Goal: Check status

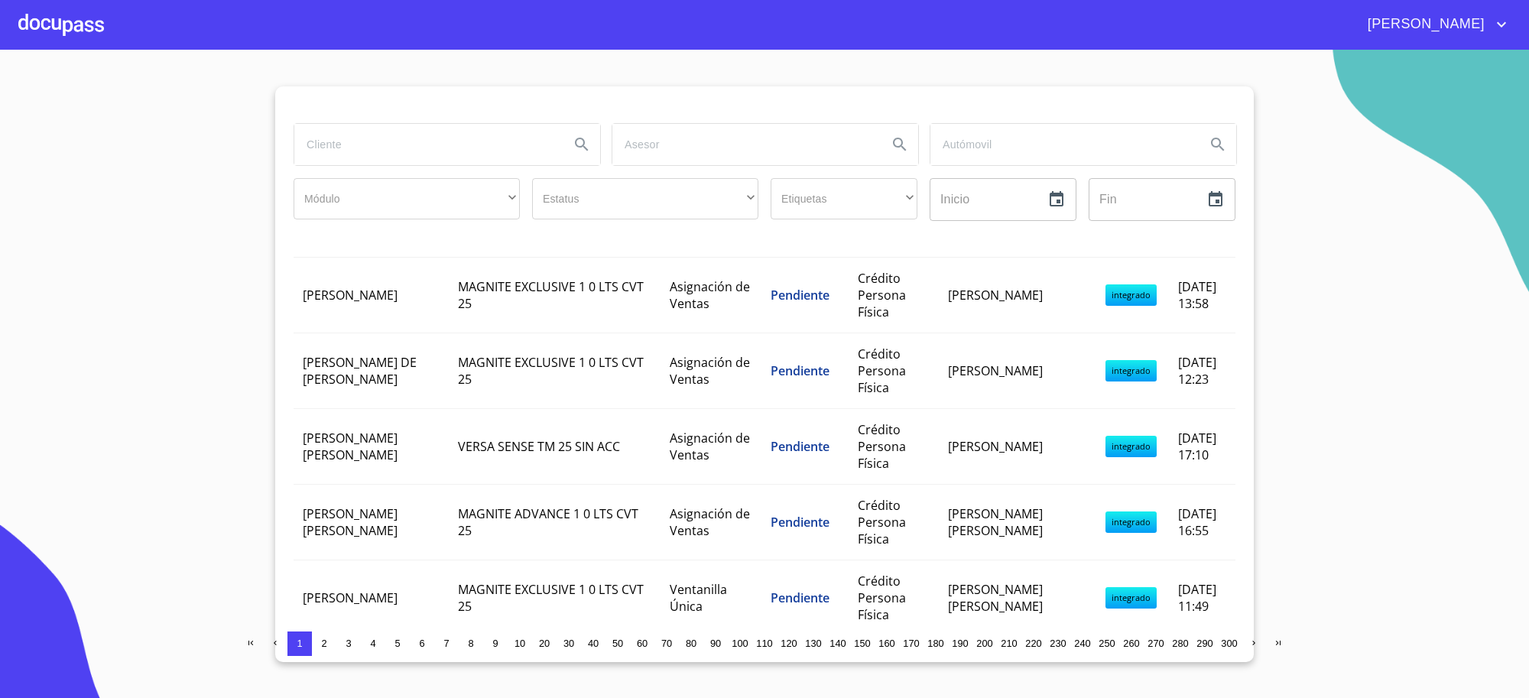
scroll to position [509, 0]
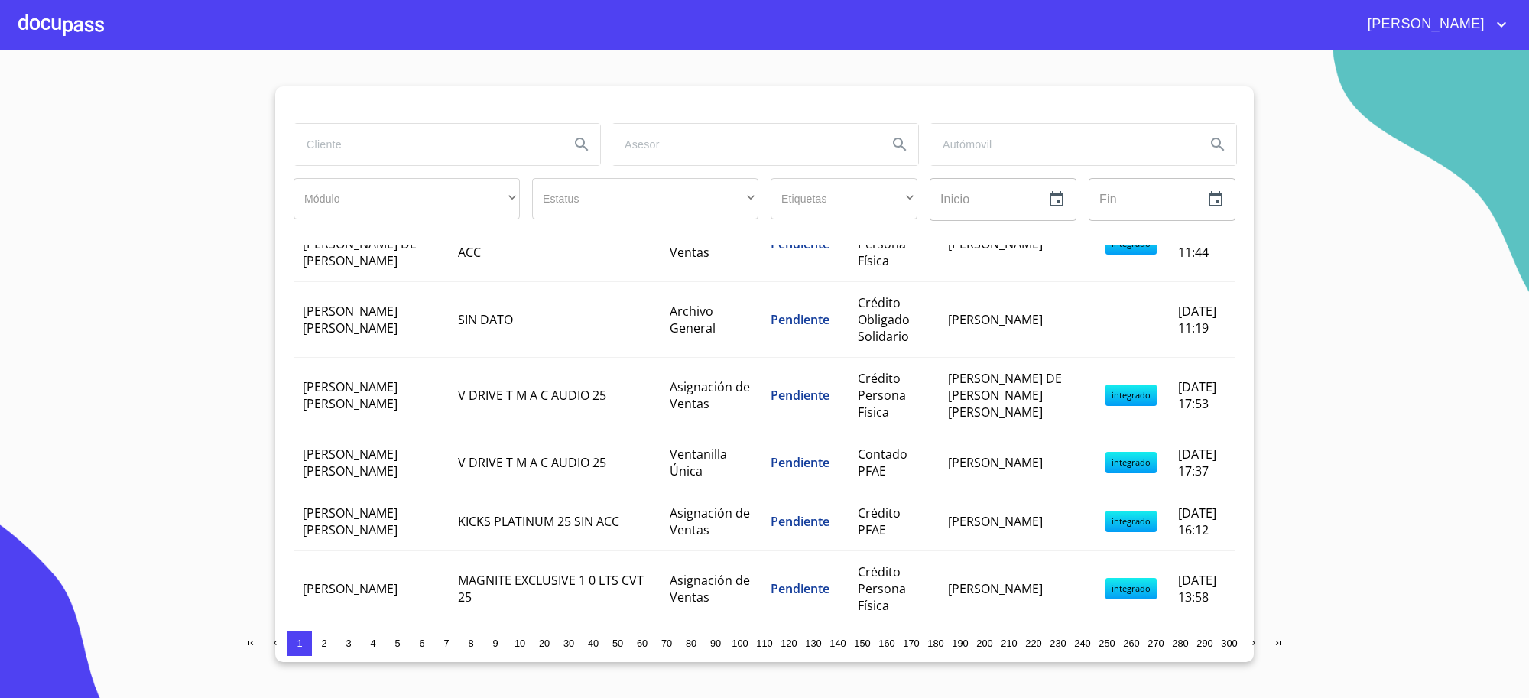
click at [388, 128] on input "search" at bounding box center [425, 144] width 263 height 41
type input "[PERSON_NAME]"
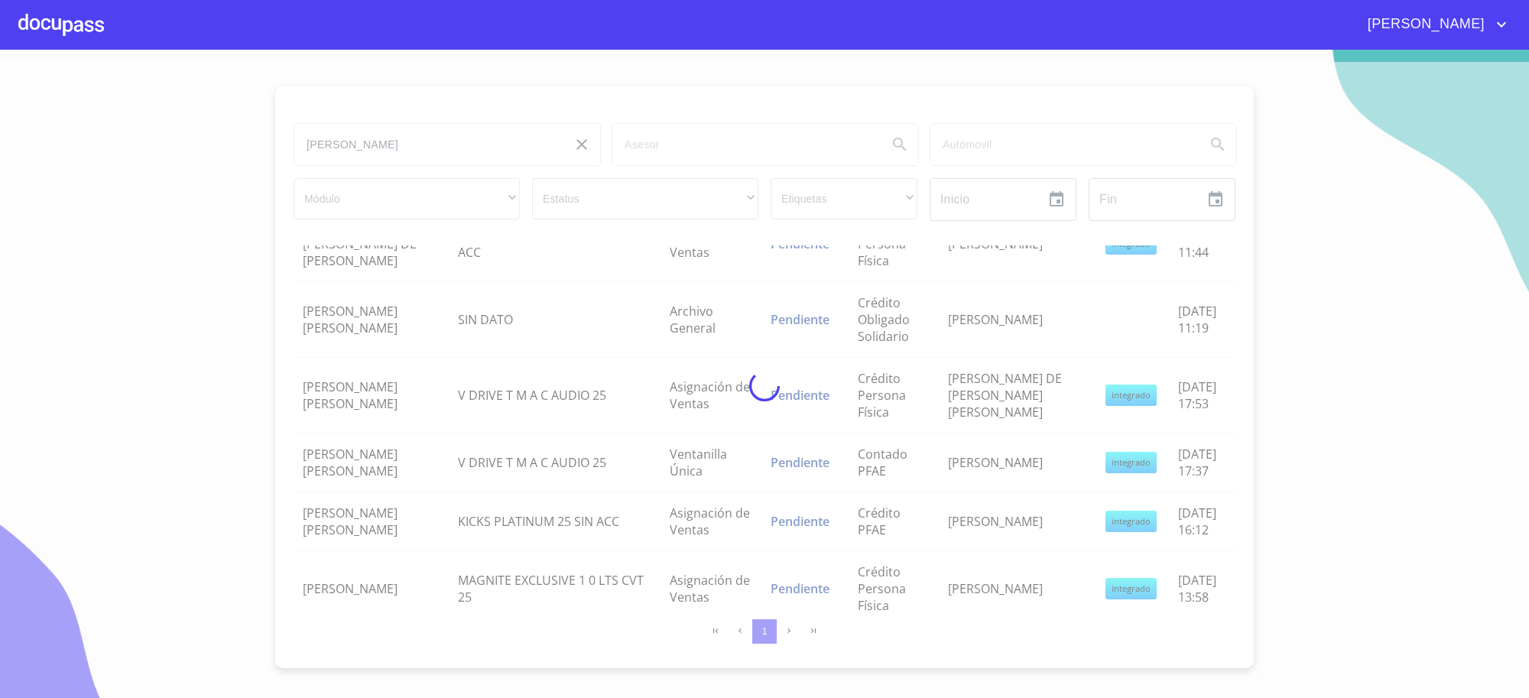
scroll to position [0, 0]
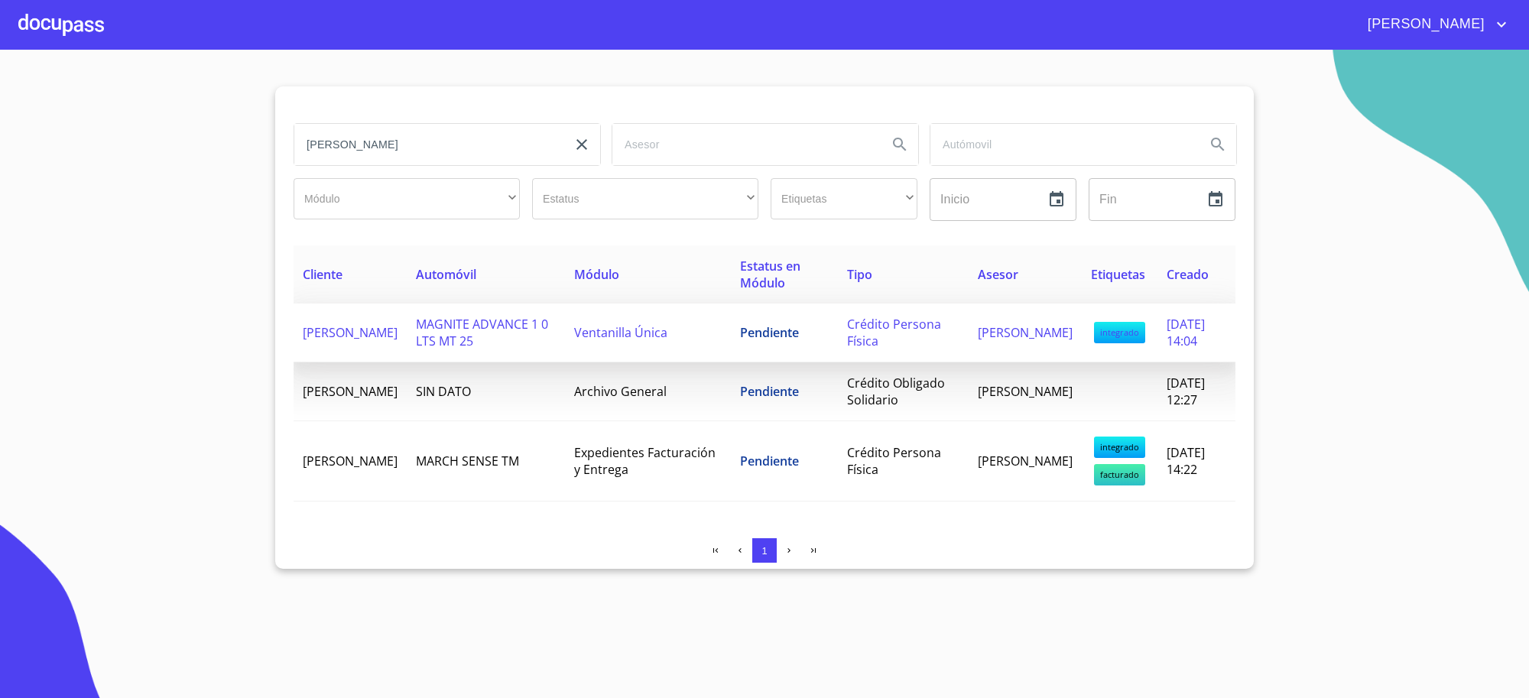
click at [696, 335] on td "Ventanilla Única" at bounding box center [648, 332] width 166 height 59
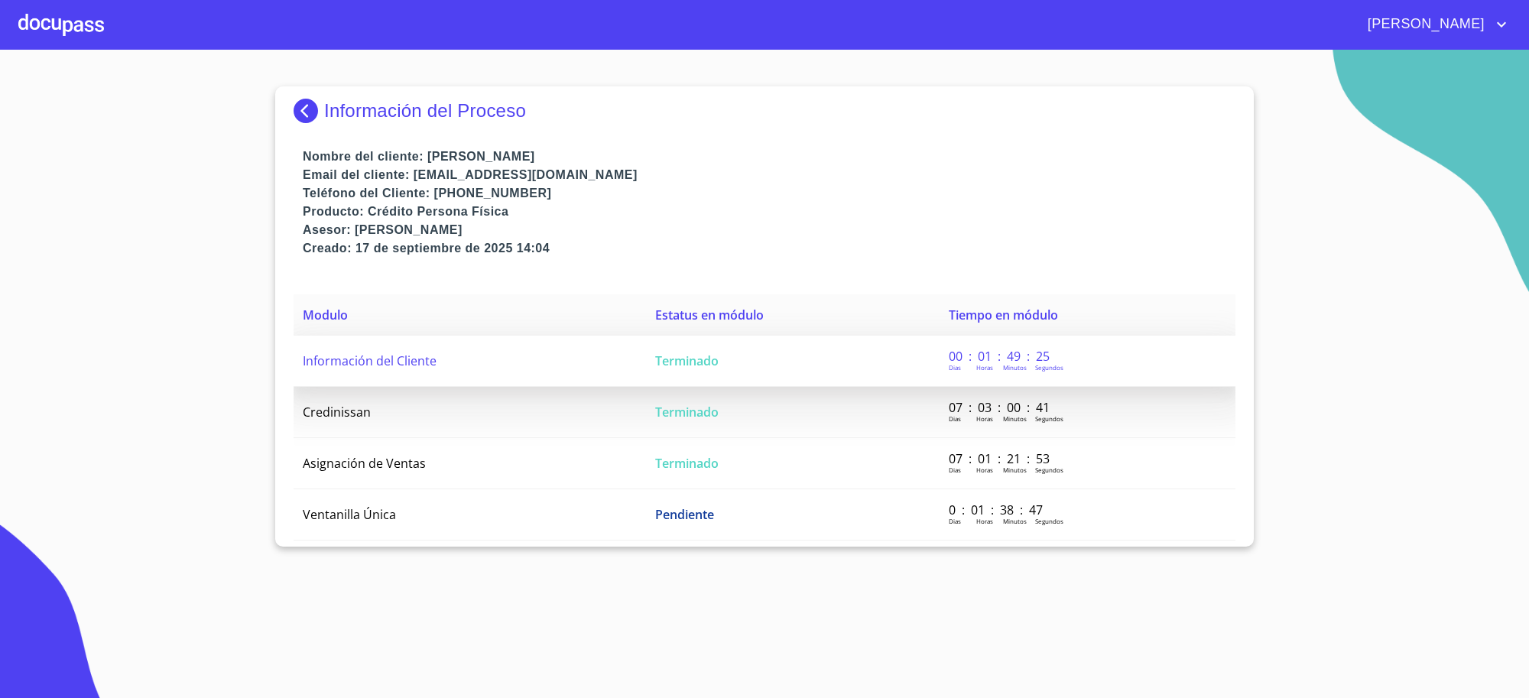
click at [720, 375] on td "Terminado" at bounding box center [793, 361] width 294 height 51
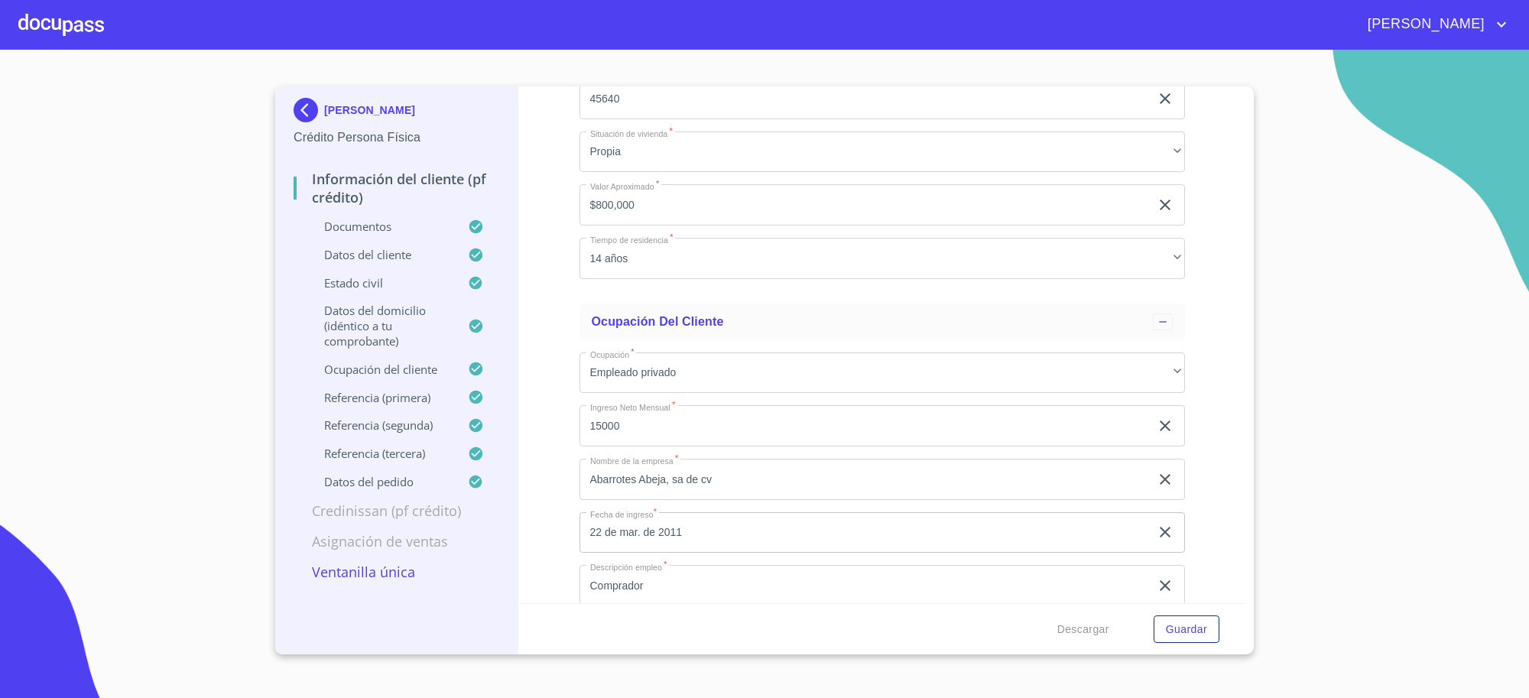
scroll to position [5606, 0]
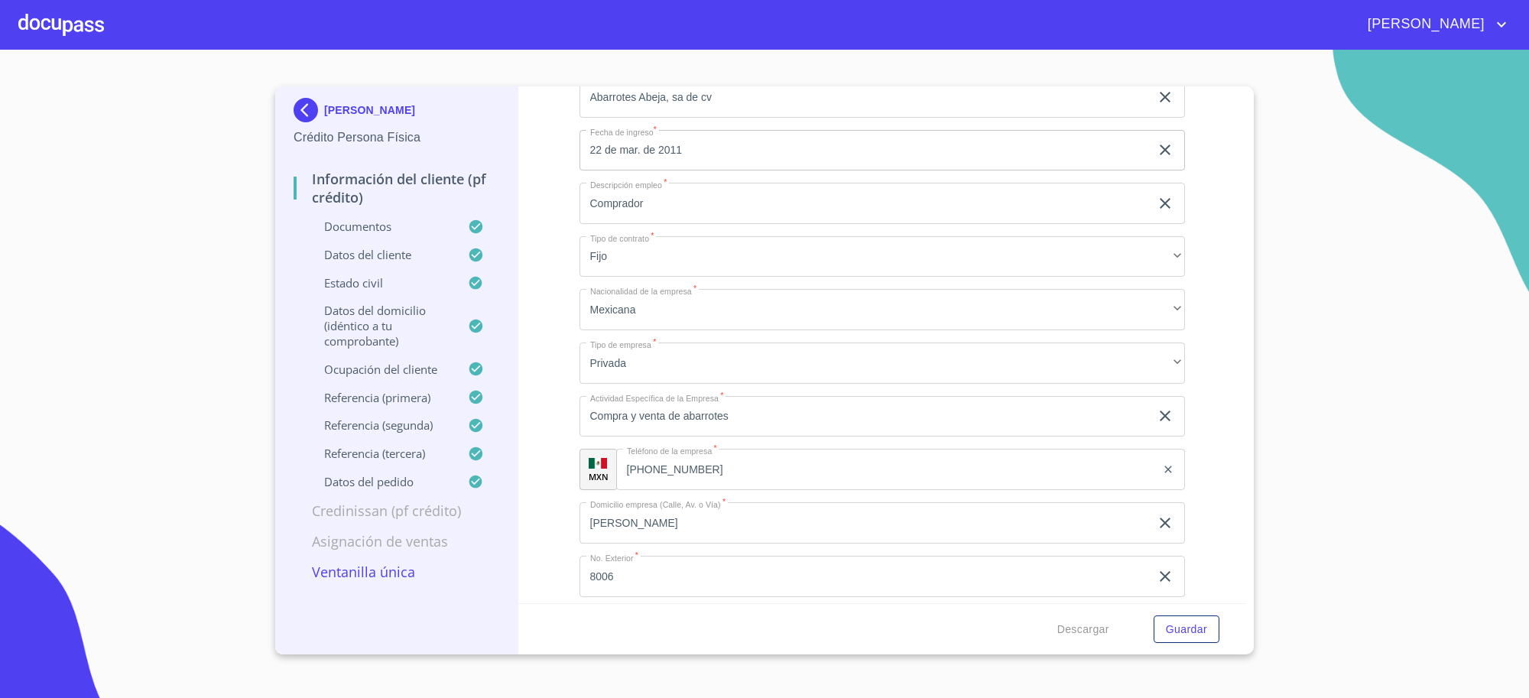
click at [327, 109] on p "[PERSON_NAME]" at bounding box center [369, 110] width 91 height 12
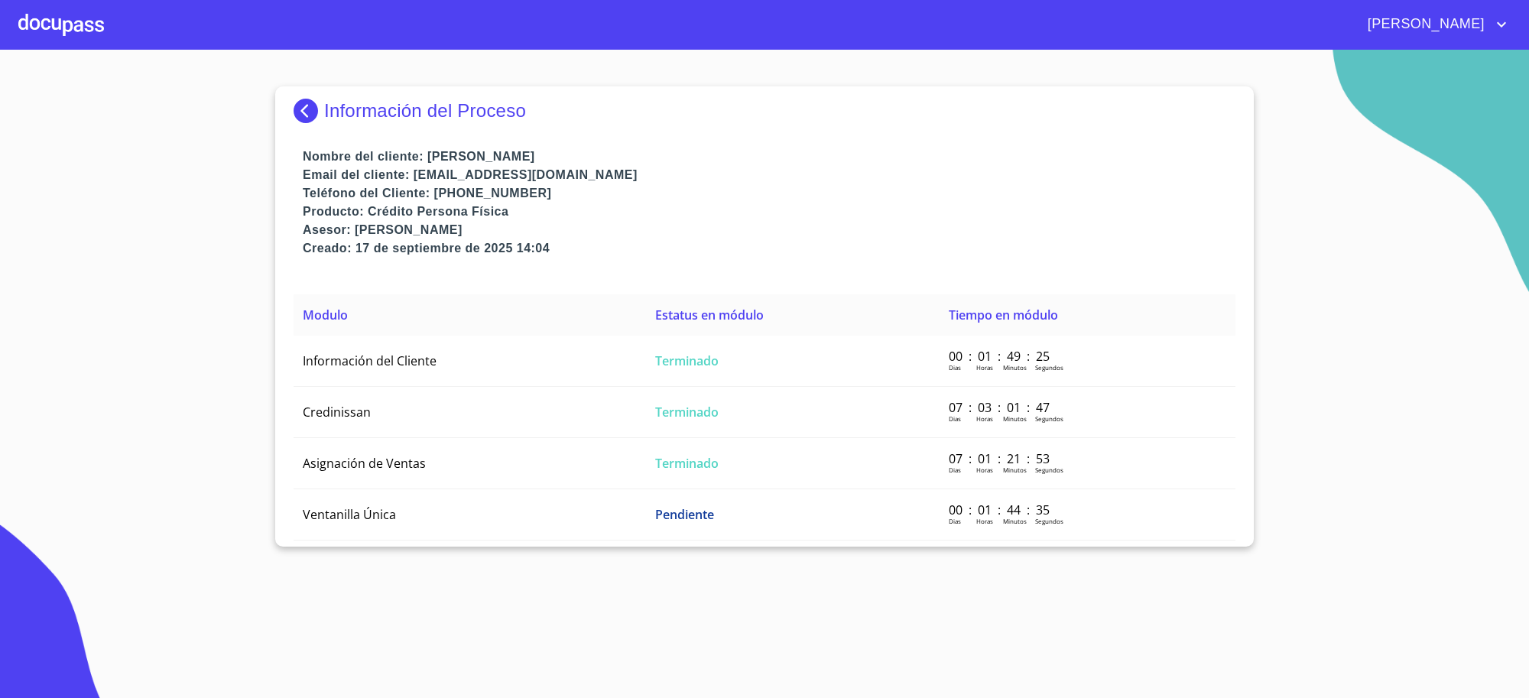
click at [368, 117] on p "Información del Proceso" at bounding box center [425, 110] width 202 height 21
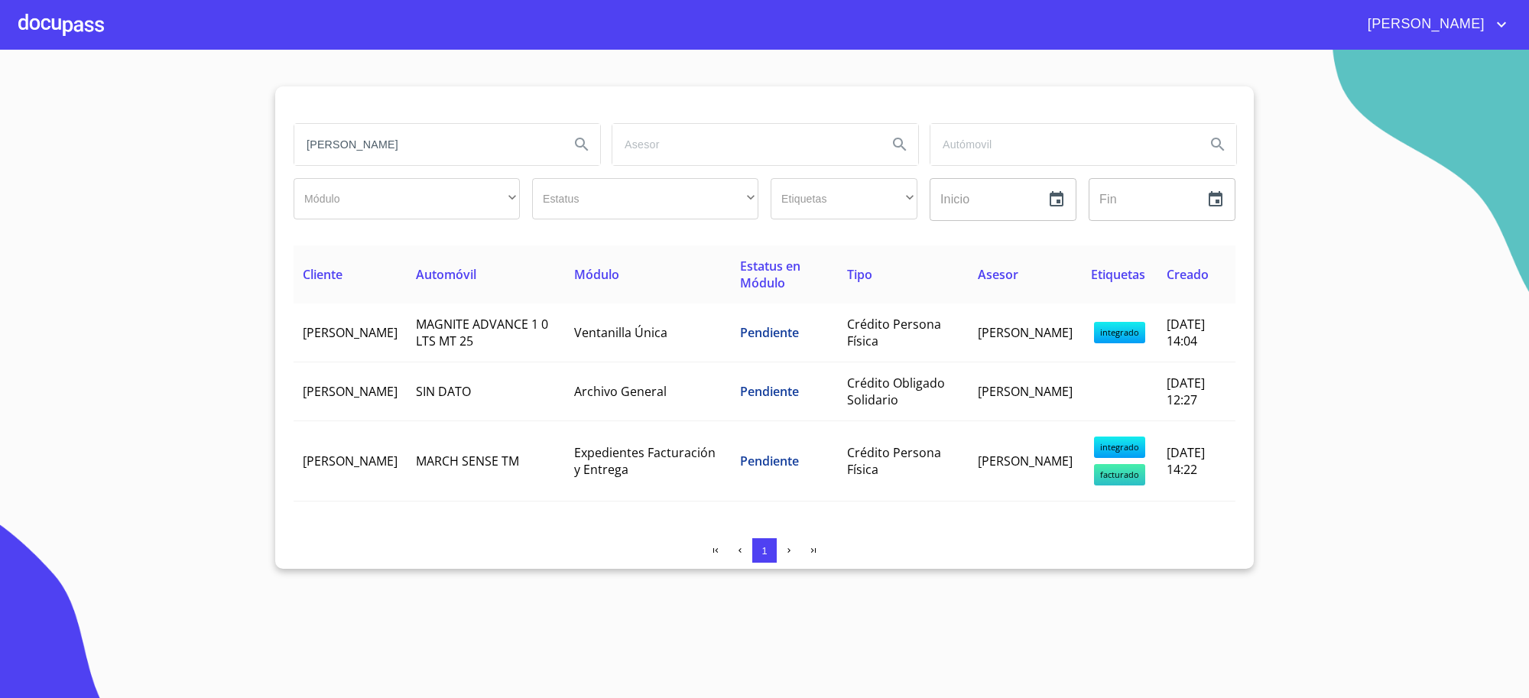
click at [470, 144] on input "[PERSON_NAME]" at bounding box center [425, 144] width 263 height 41
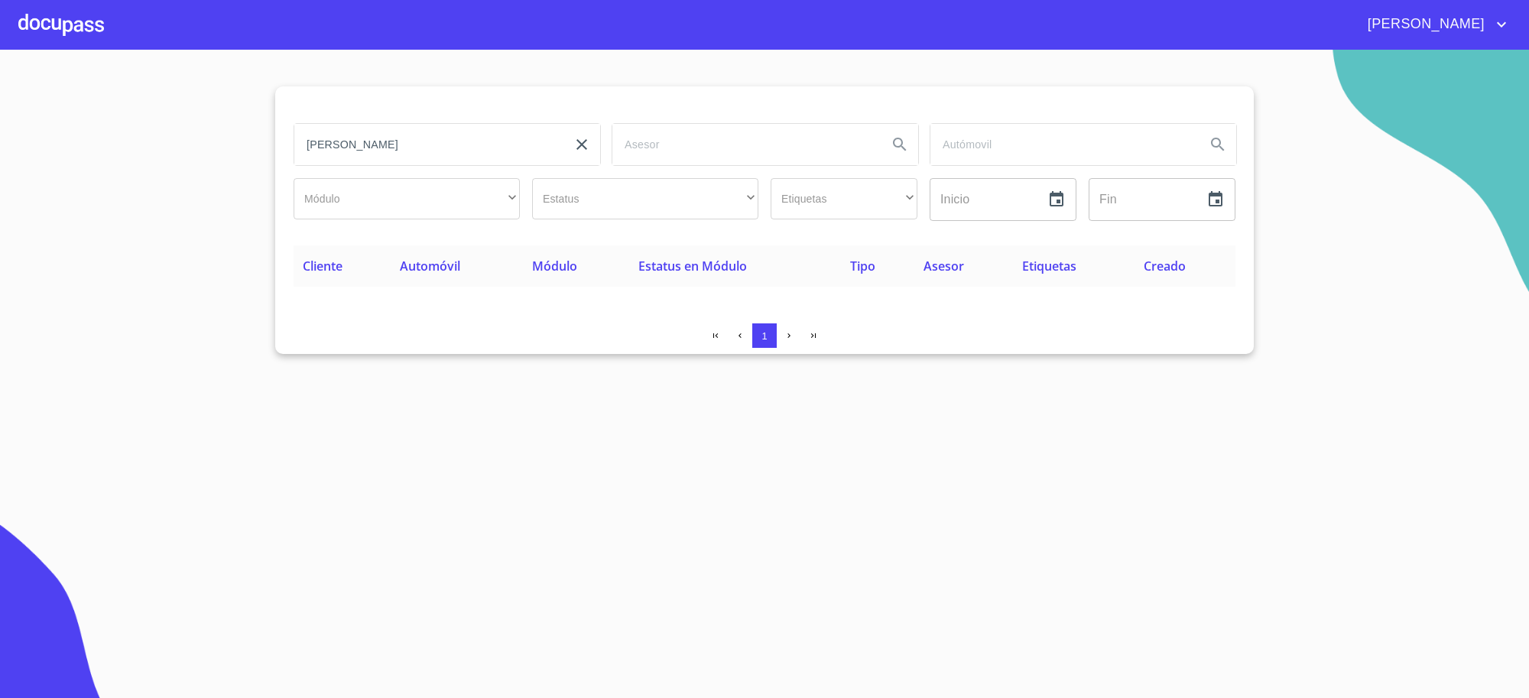
click at [360, 139] on input "[PERSON_NAME]" at bounding box center [425, 144] width 263 height 41
type input "[PERSON_NAME]"
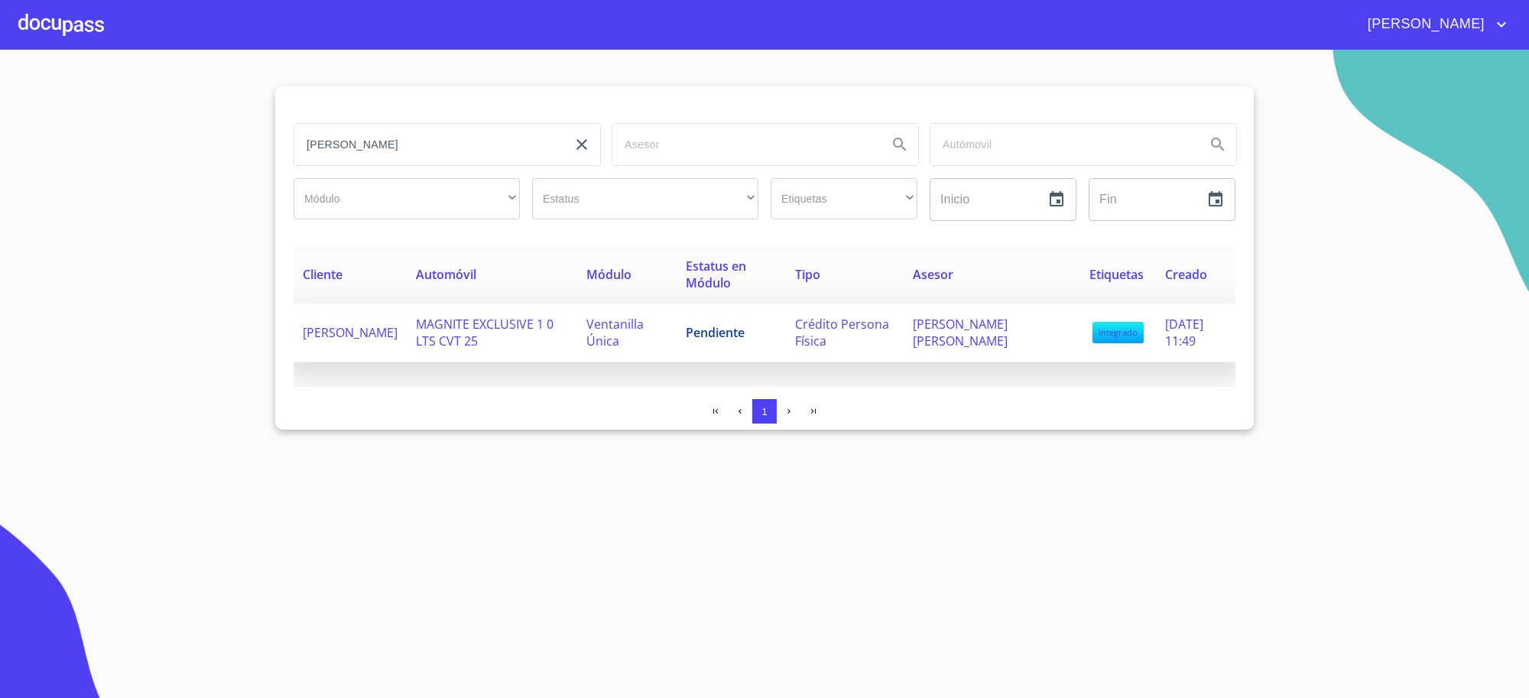
click at [693, 349] on td "Pendiente" at bounding box center [731, 332] width 109 height 59
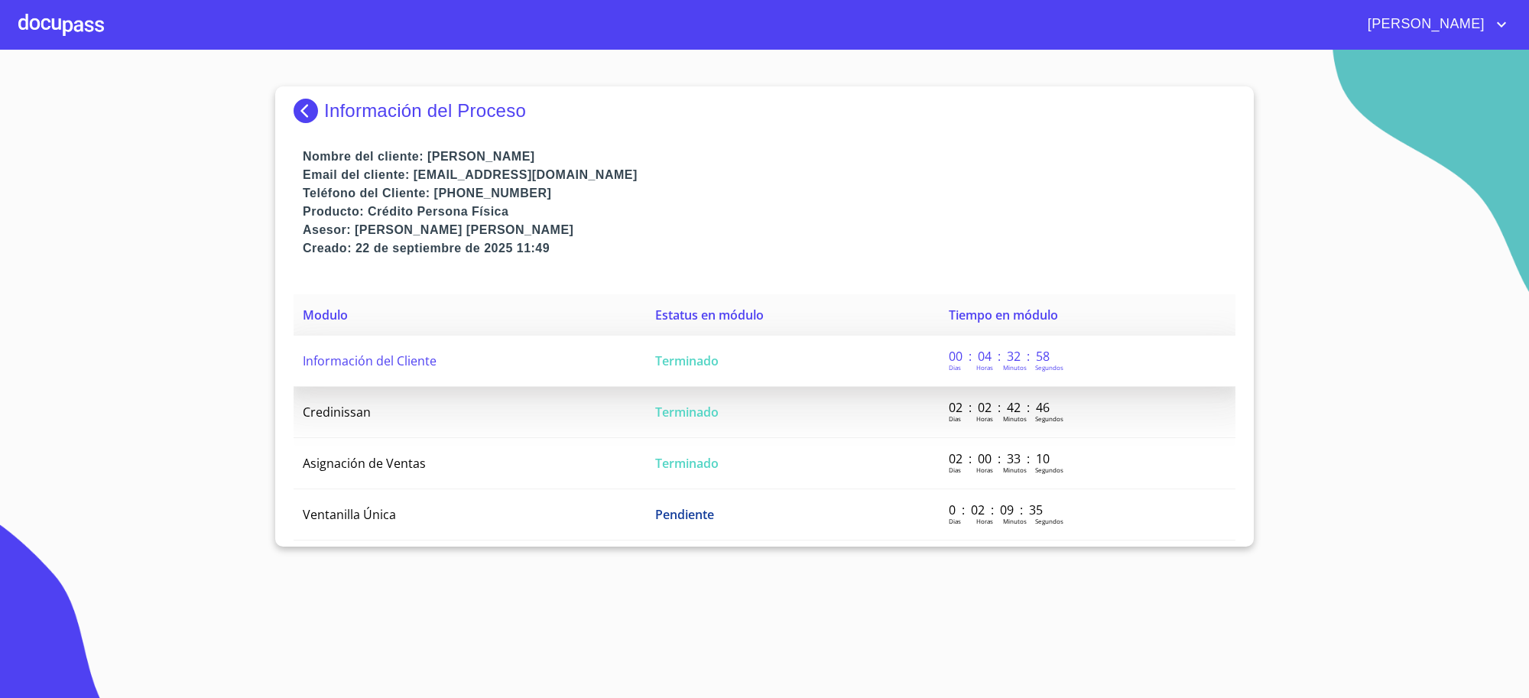
click at [833, 365] on td "Terminado" at bounding box center [793, 361] width 294 height 51
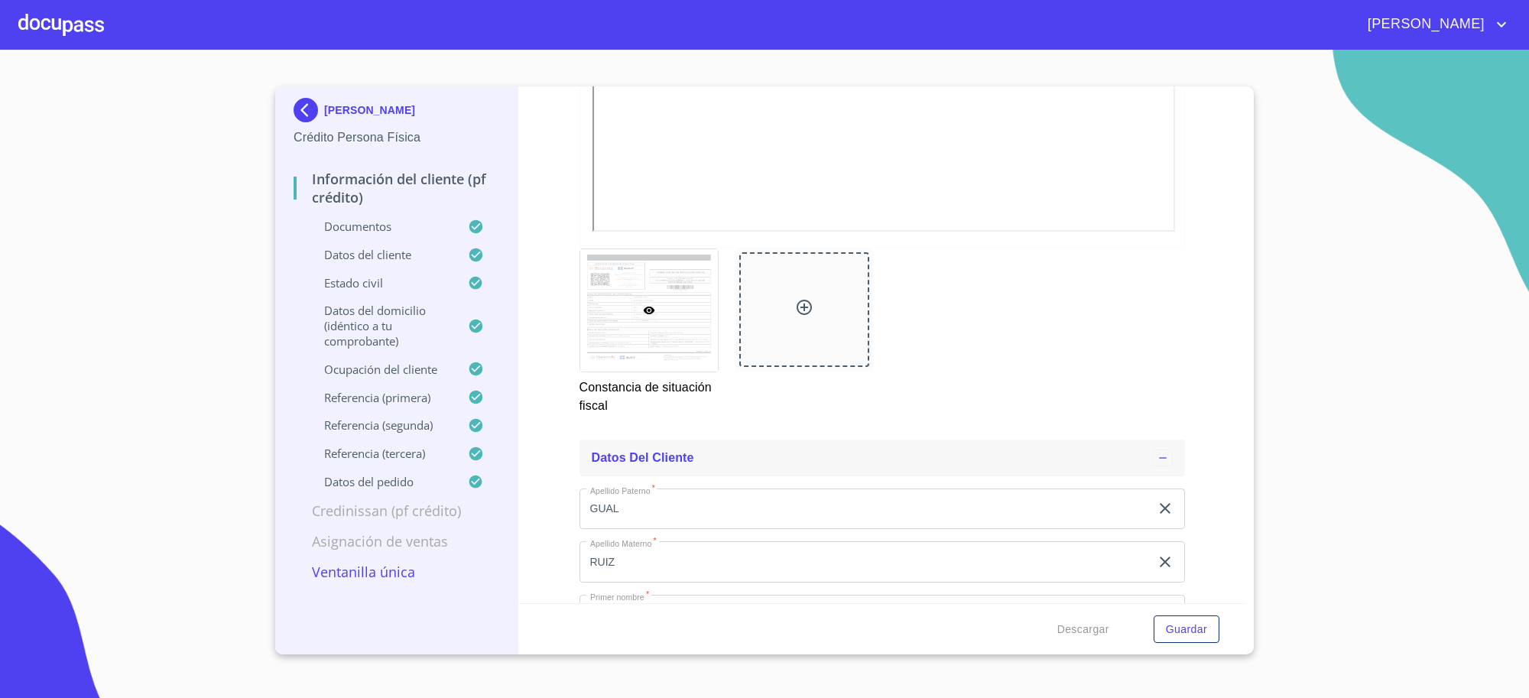
scroll to position [4905, 0]
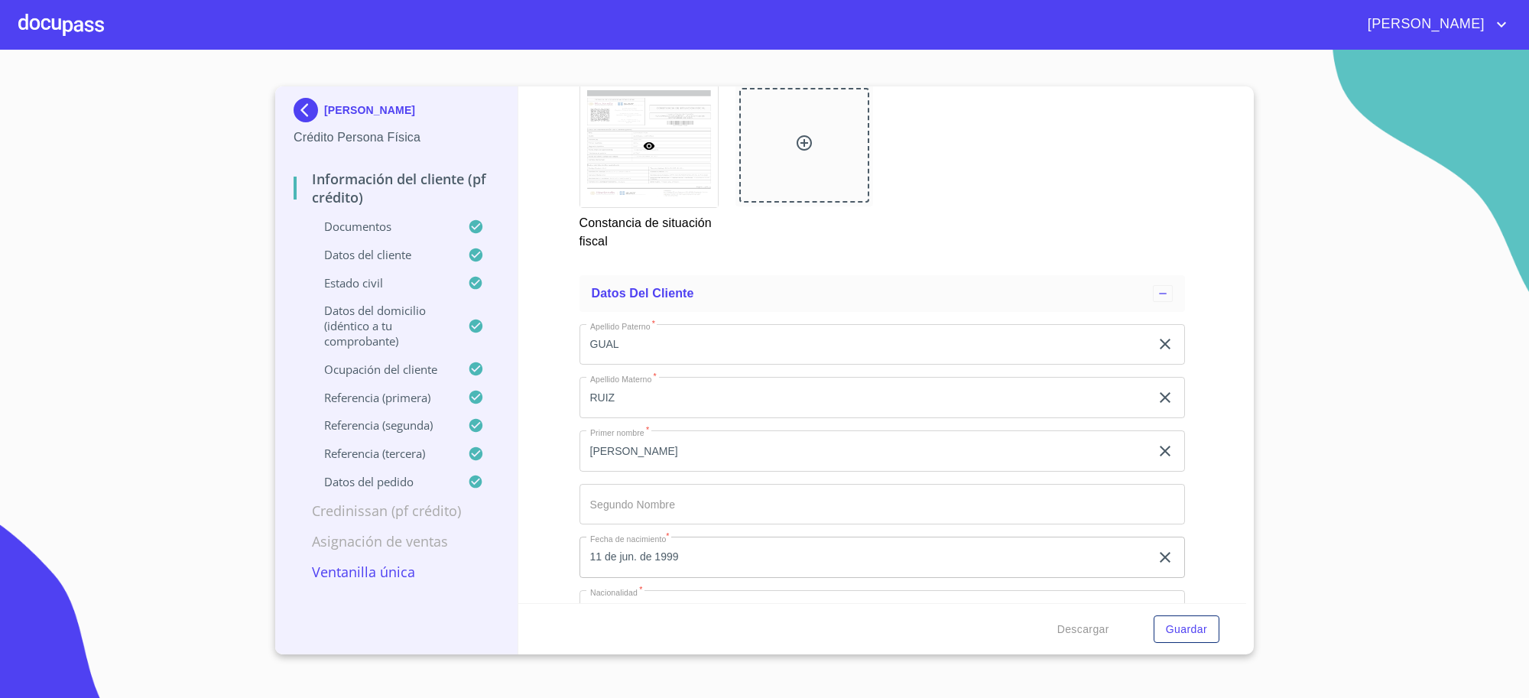
click at [317, 101] on img at bounding box center [309, 110] width 31 height 24
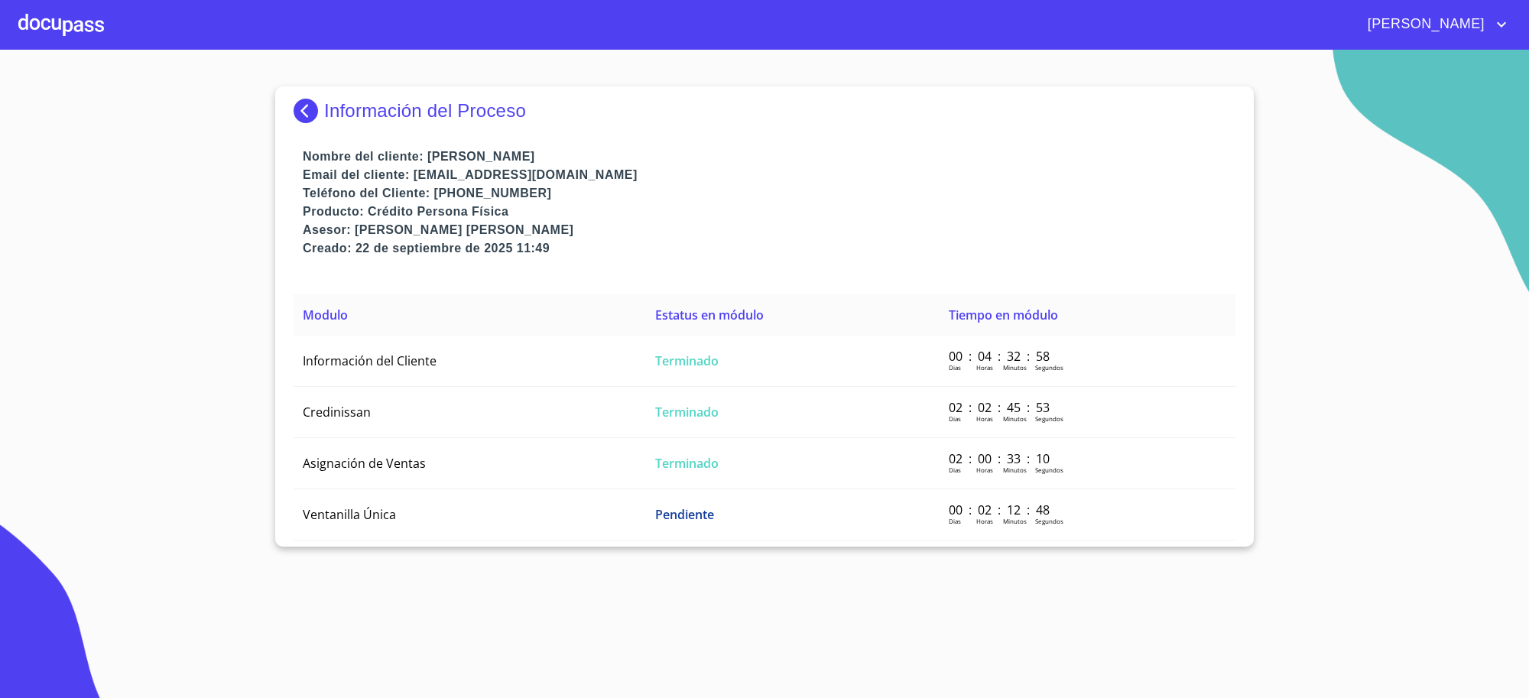
click at [317, 101] on img at bounding box center [309, 111] width 31 height 24
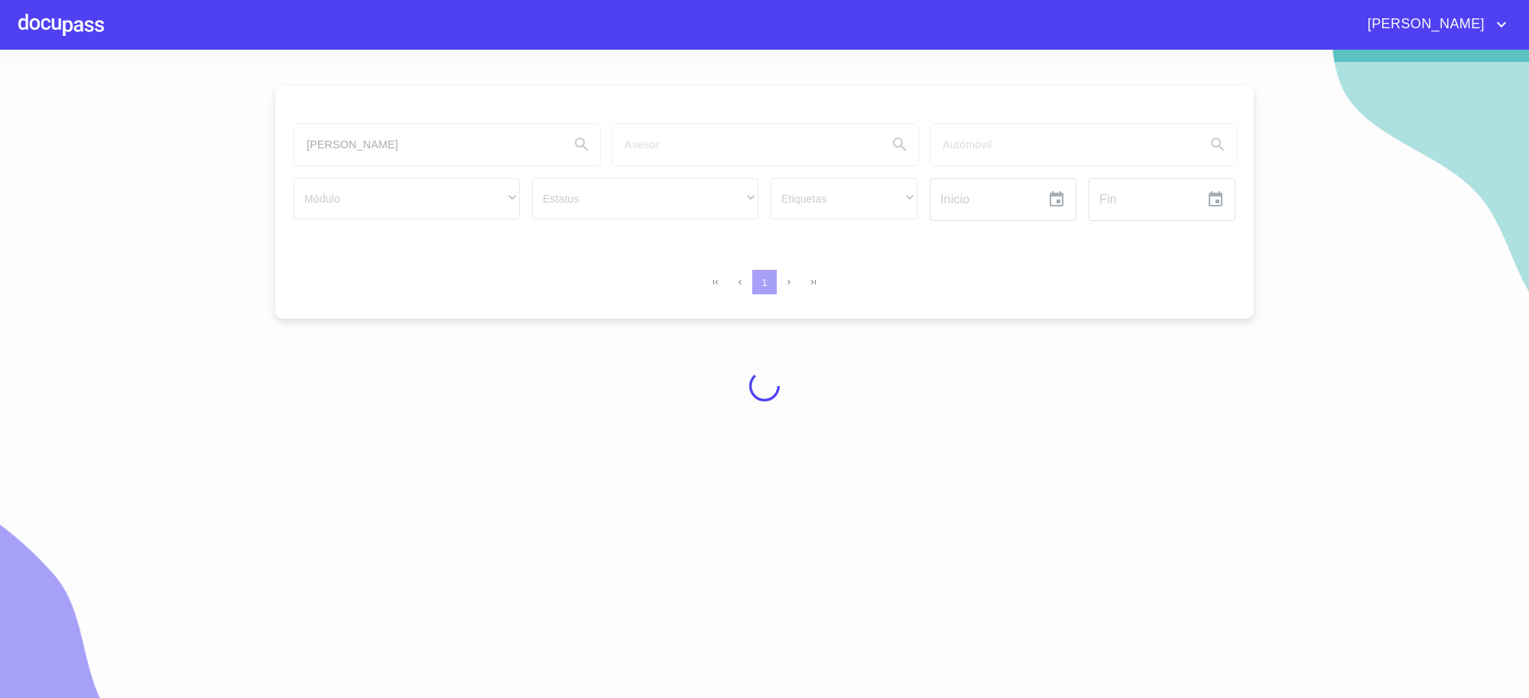
click at [373, 142] on div at bounding box center [764, 386] width 1529 height 648
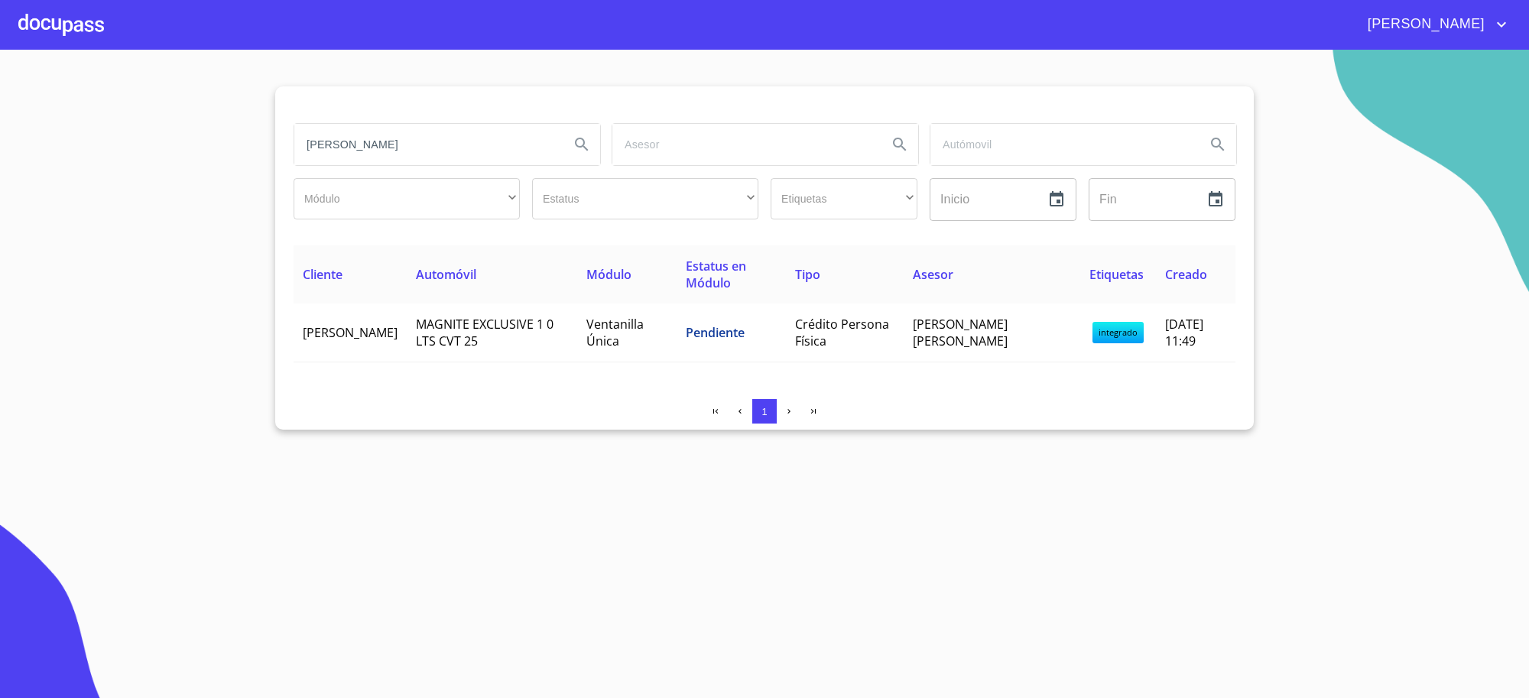
click at [409, 150] on input "[PERSON_NAME]" at bounding box center [425, 144] width 263 height 41
type input "EL ARTE Y LOS PEQUEÑOS"
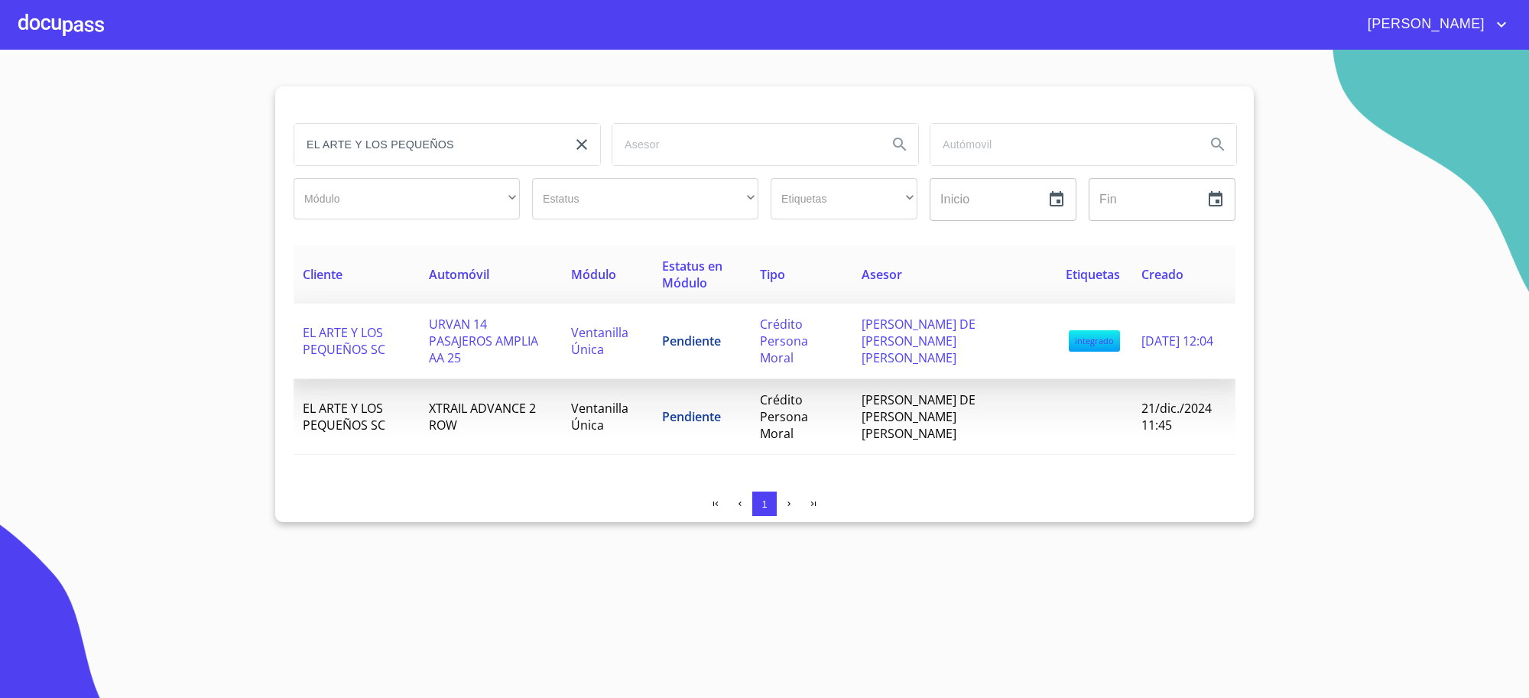
click at [709, 333] on span "Pendiente" at bounding box center [691, 341] width 59 height 17
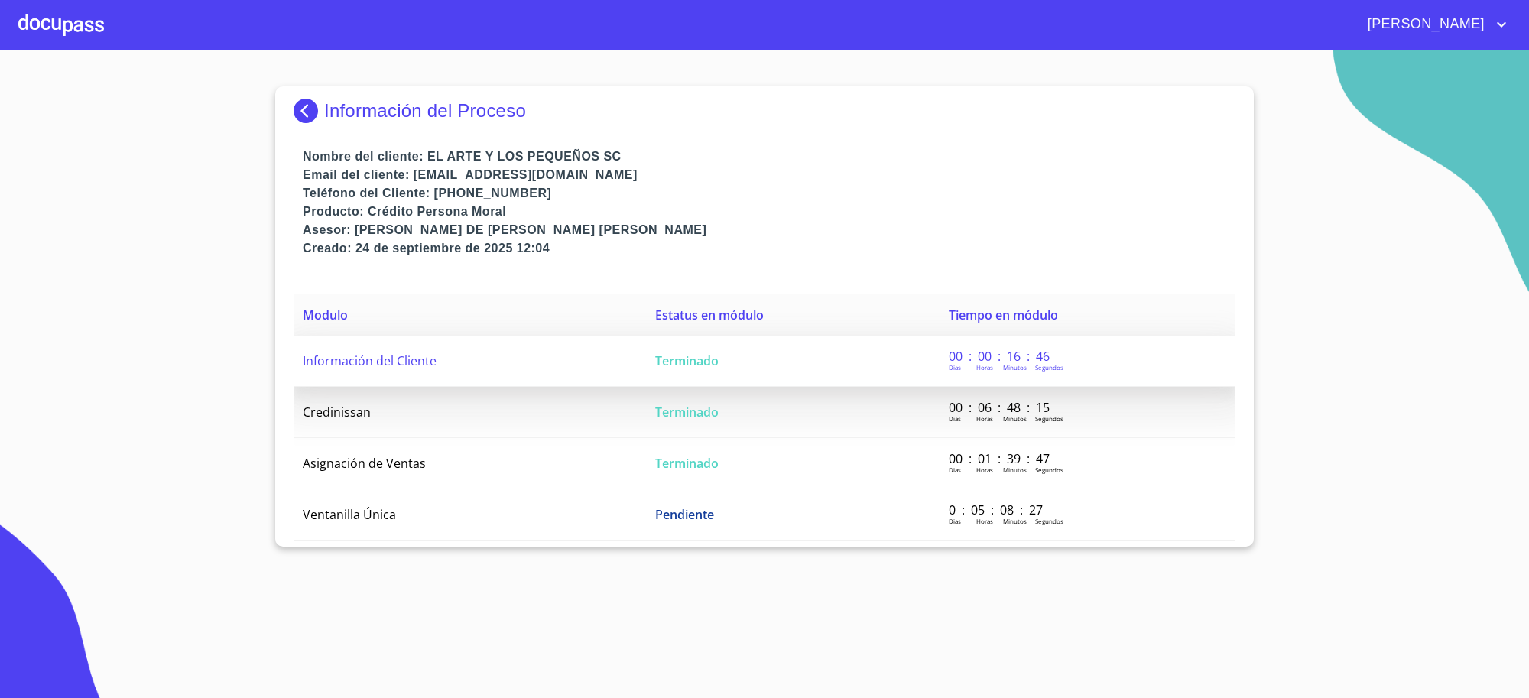
click at [708, 359] on span "Terminado" at bounding box center [686, 360] width 63 height 17
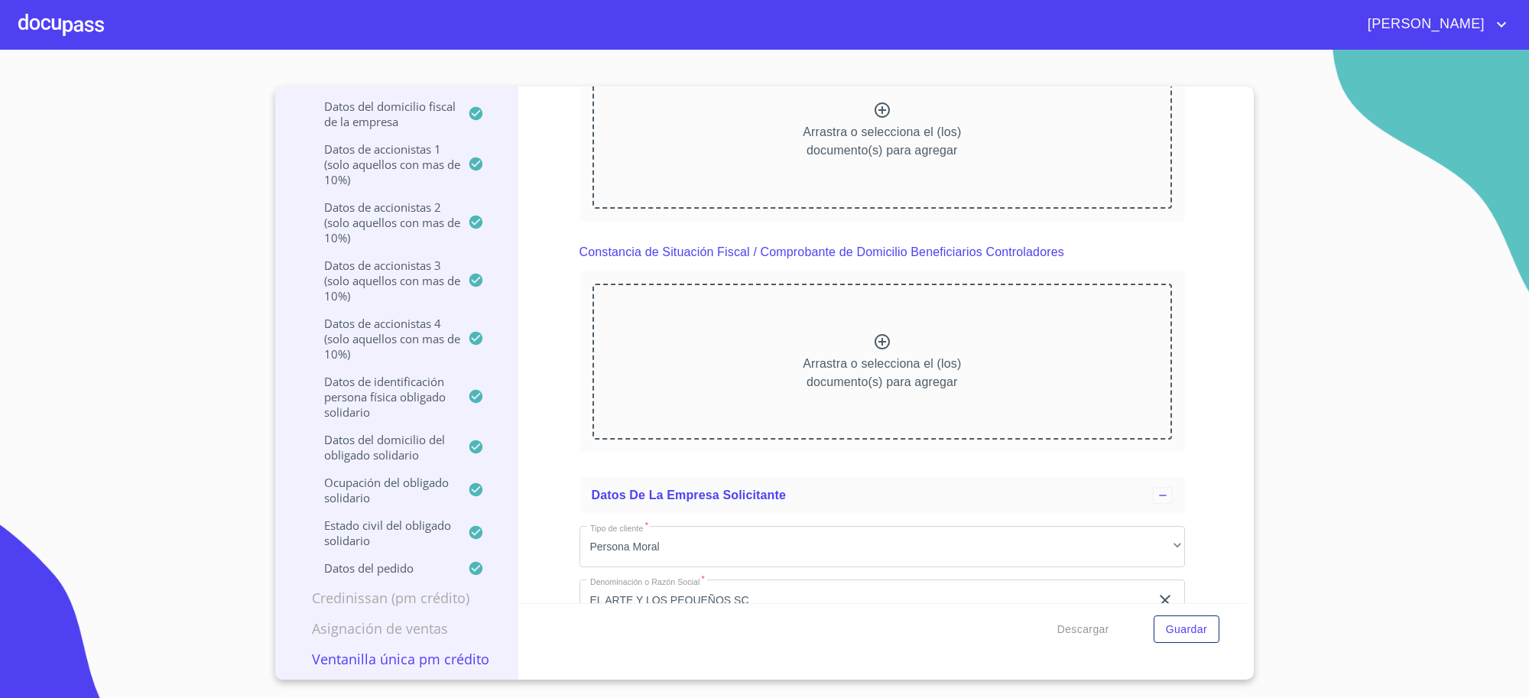
scroll to position [9428, 0]
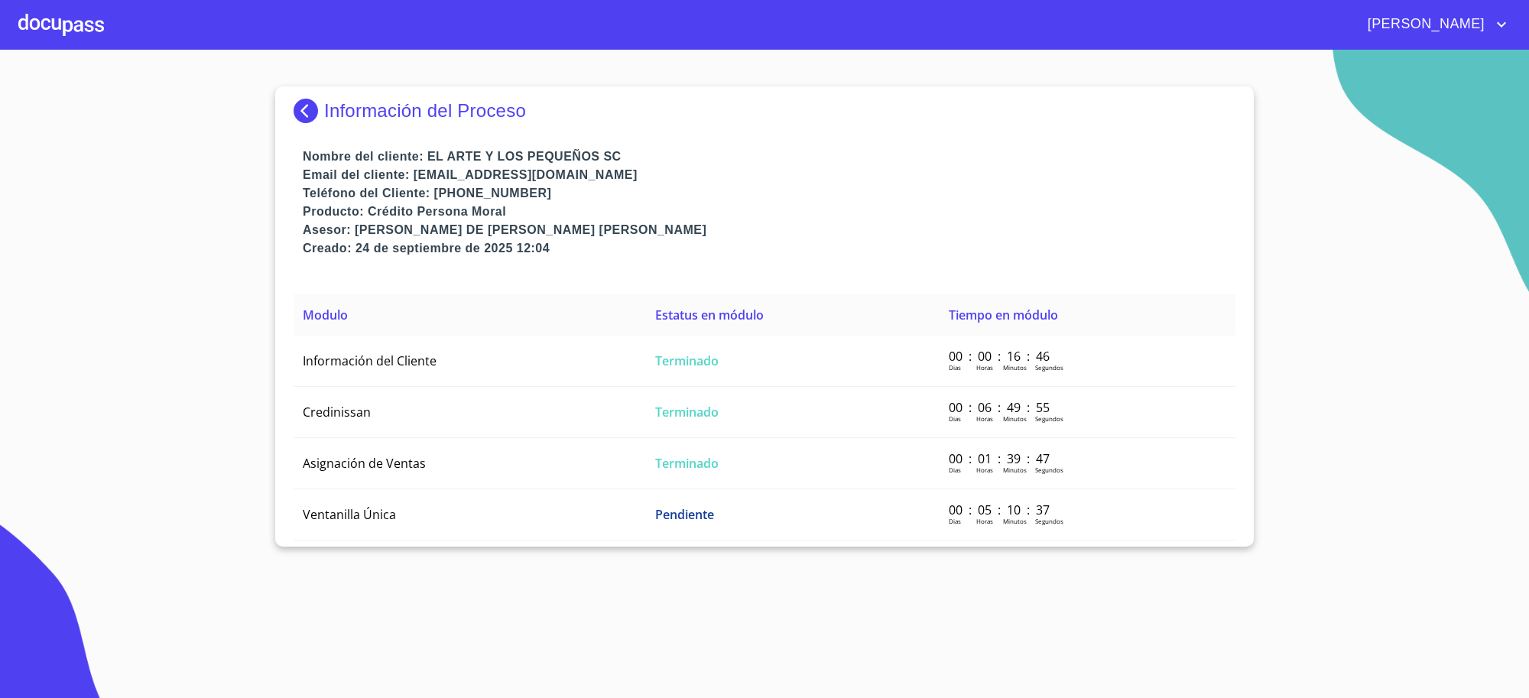
click at [358, 108] on p "Información del Proceso" at bounding box center [425, 110] width 202 height 21
